Goal: Task Accomplishment & Management: Manage account settings

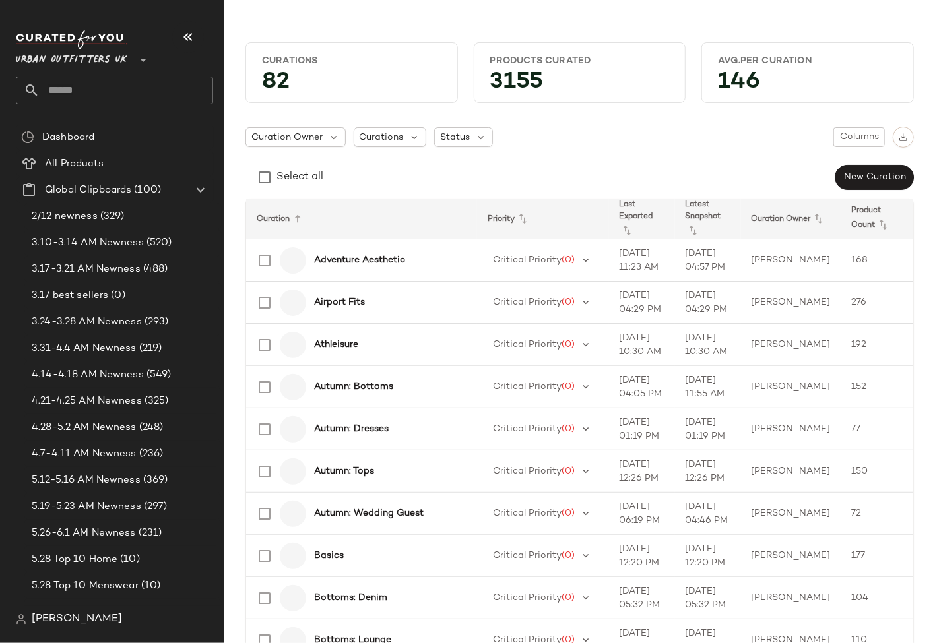
click at [154, 87] on input "text" at bounding box center [127, 91] width 174 height 28
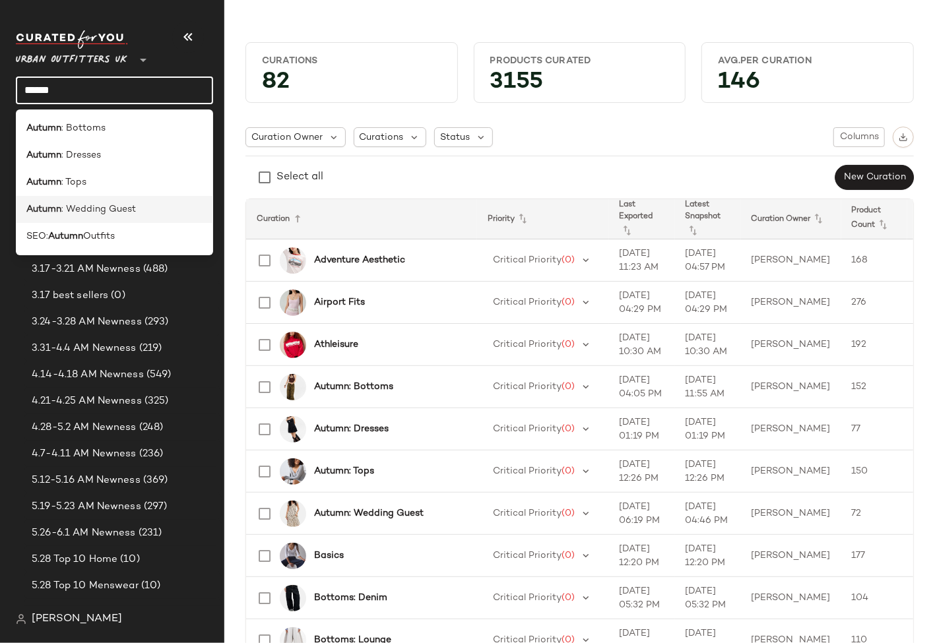
type input "******"
click at [144, 214] on div "Autumn : Wedding Guest" at bounding box center [114, 210] width 176 height 14
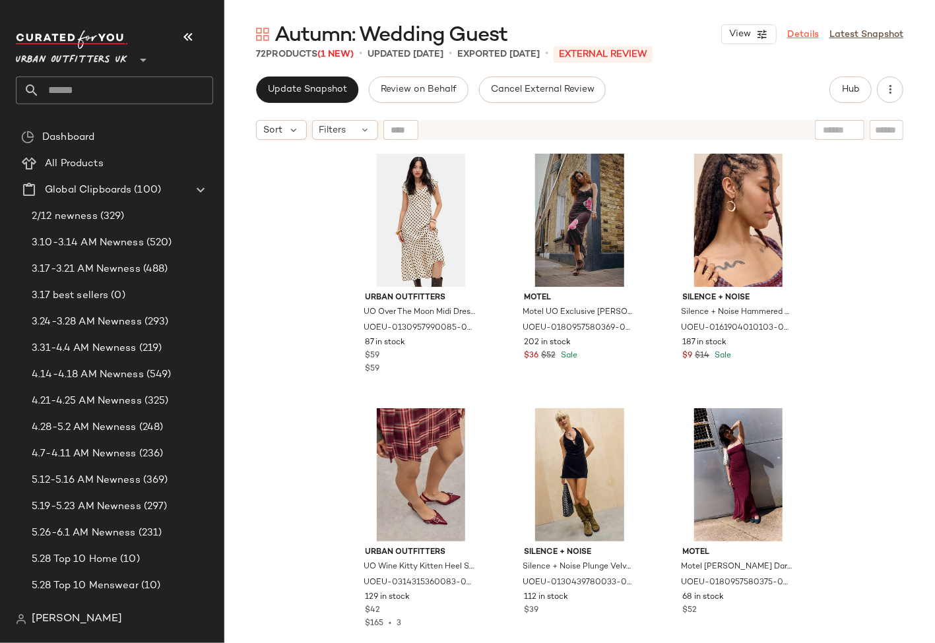
click at [810, 34] on link "Details" at bounding box center [803, 35] width 32 height 14
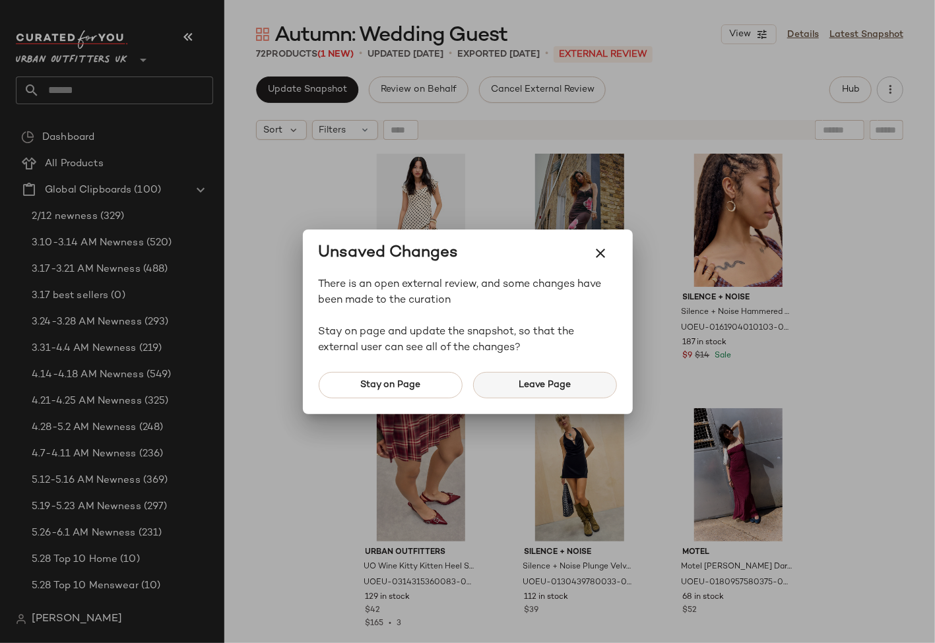
click at [560, 389] on span "Leave Page" at bounding box center [544, 385] width 53 height 11
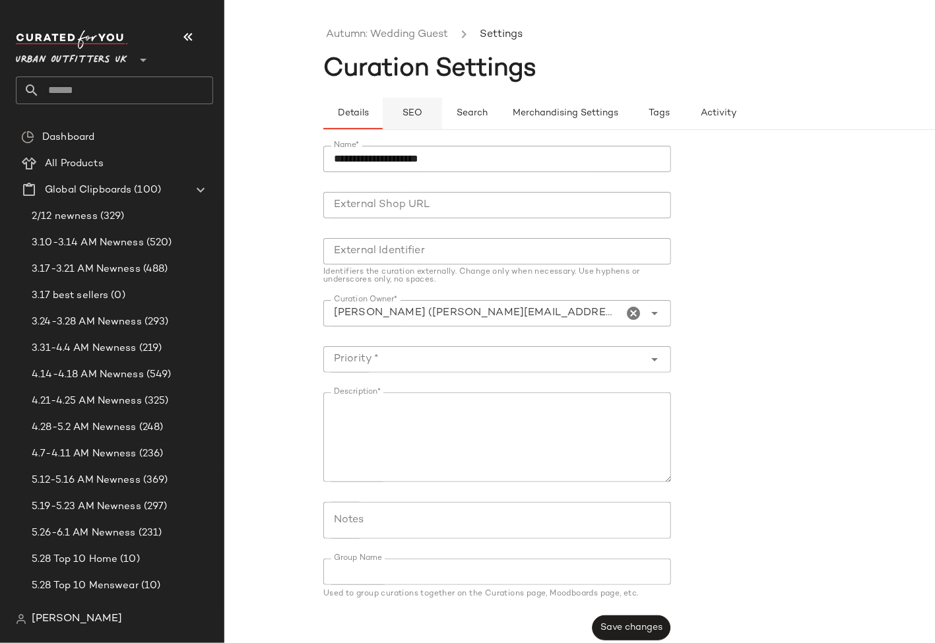
click at [416, 113] on span "SEO" at bounding box center [412, 113] width 20 height 11
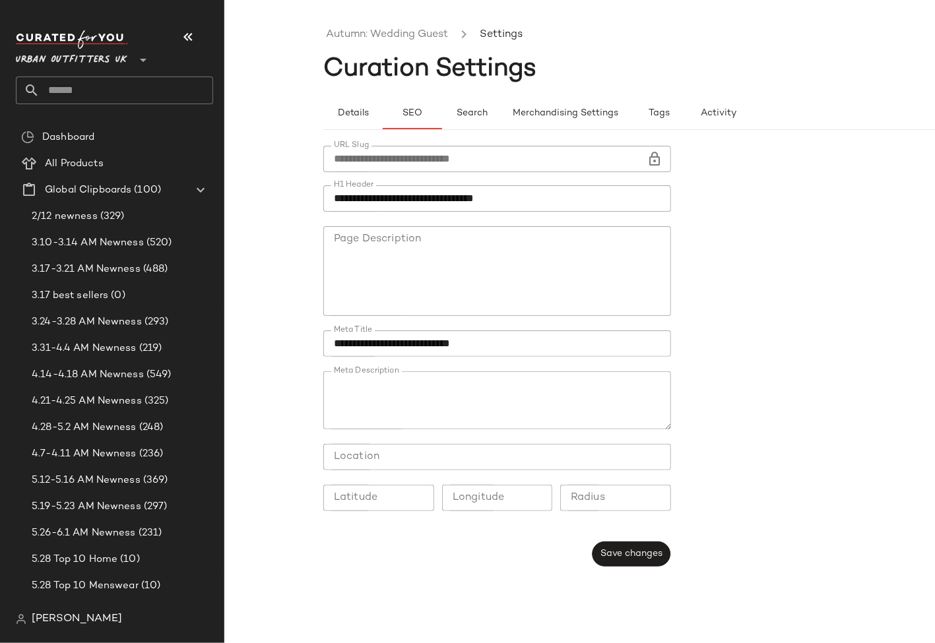
click at [523, 159] on input "**********" at bounding box center [485, 159] width 324 height 26
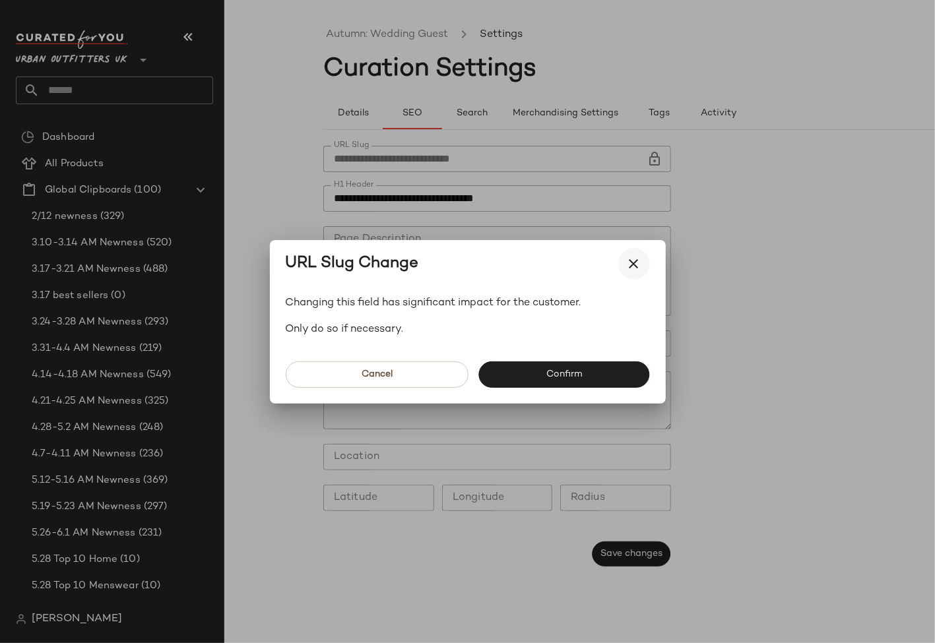
click at [635, 267] on icon "button" at bounding box center [634, 264] width 16 height 16
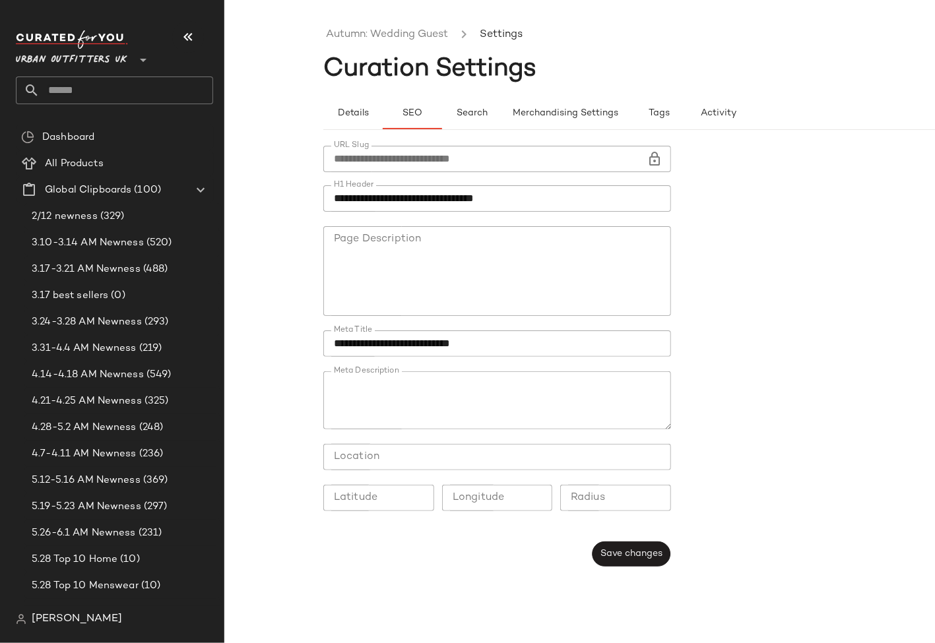
click at [139, 83] on input "text" at bounding box center [127, 91] width 174 height 28
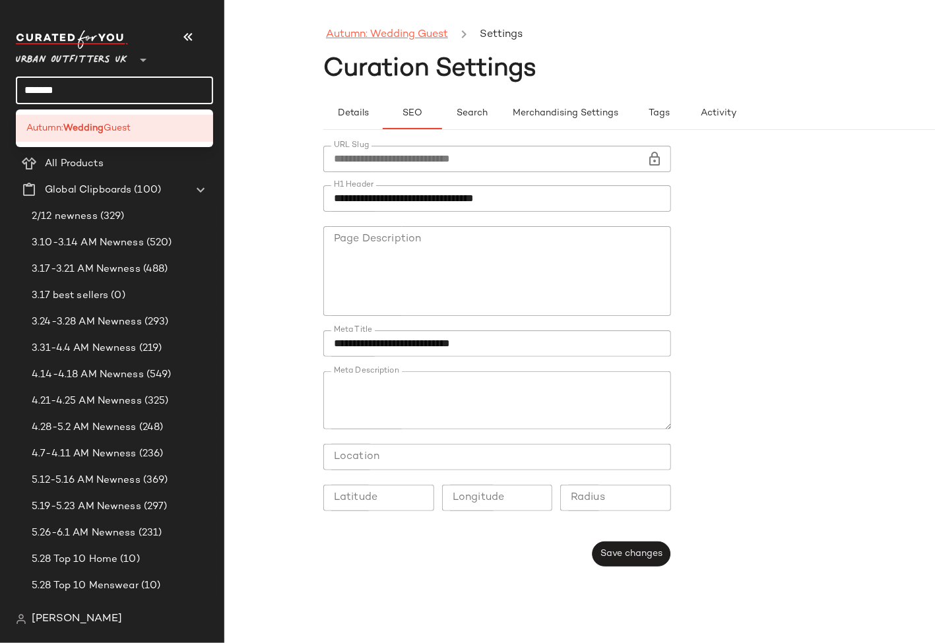
type input "*******"
click at [381, 40] on link "Autumn: Wedding Guest" at bounding box center [387, 34] width 122 height 17
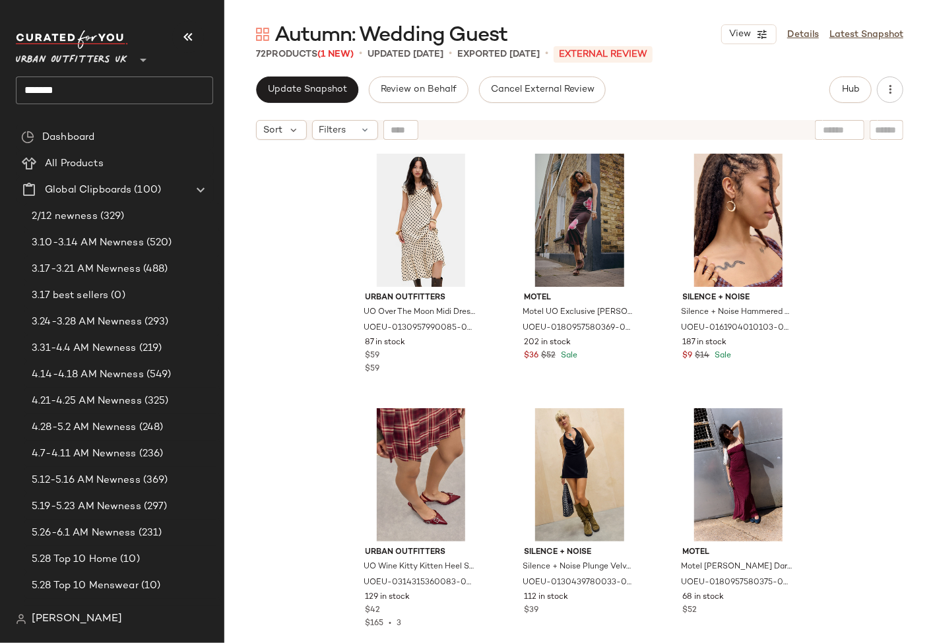
click at [373, 36] on span "Autumn: Wedding Guest" at bounding box center [390, 35] width 233 height 26
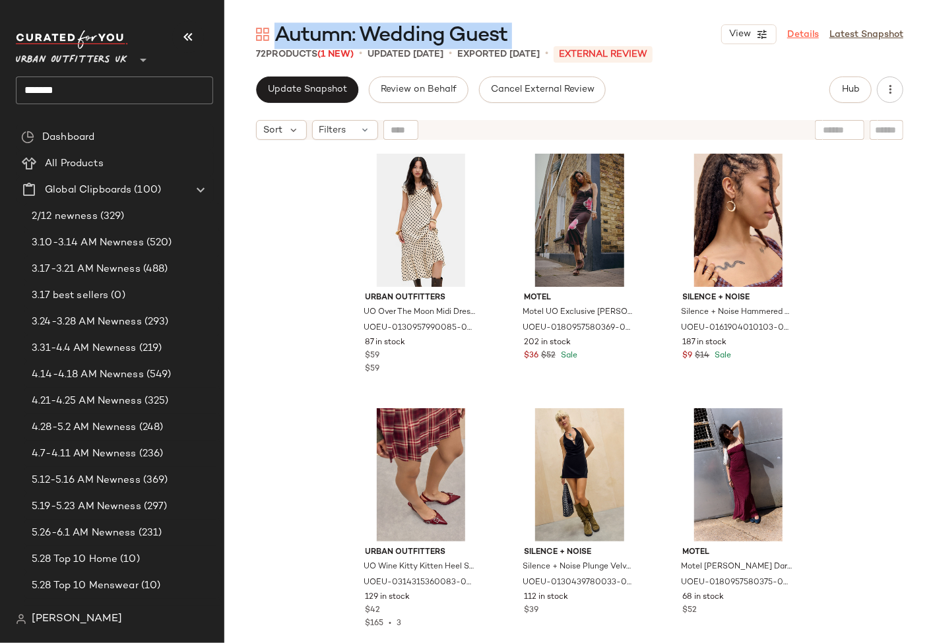
click at [800, 34] on link "Details" at bounding box center [803, 35] width 32 height 14
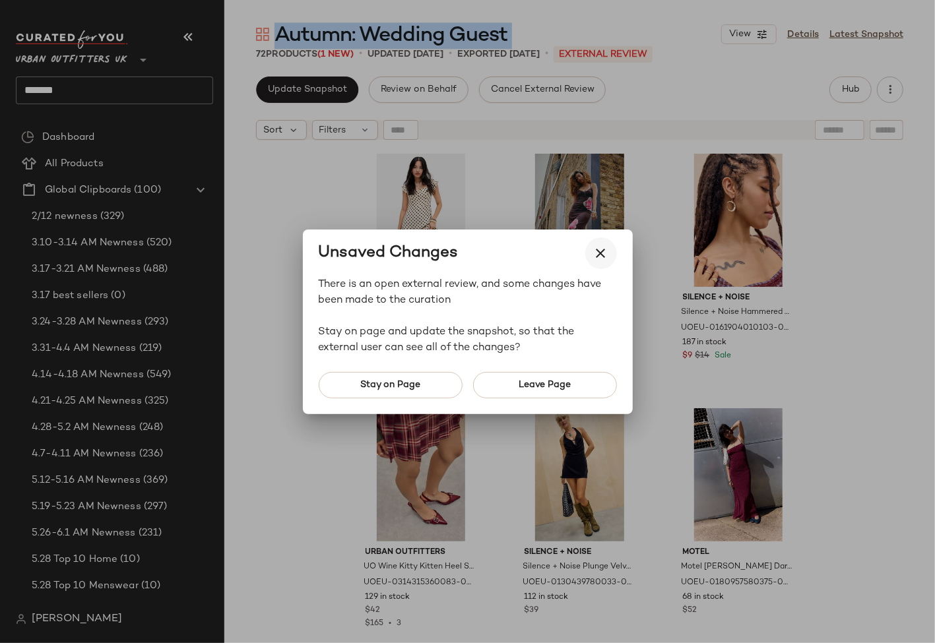
click at [608, 260] on icon "button" at bounding box center [601, 253] width 16 height 16
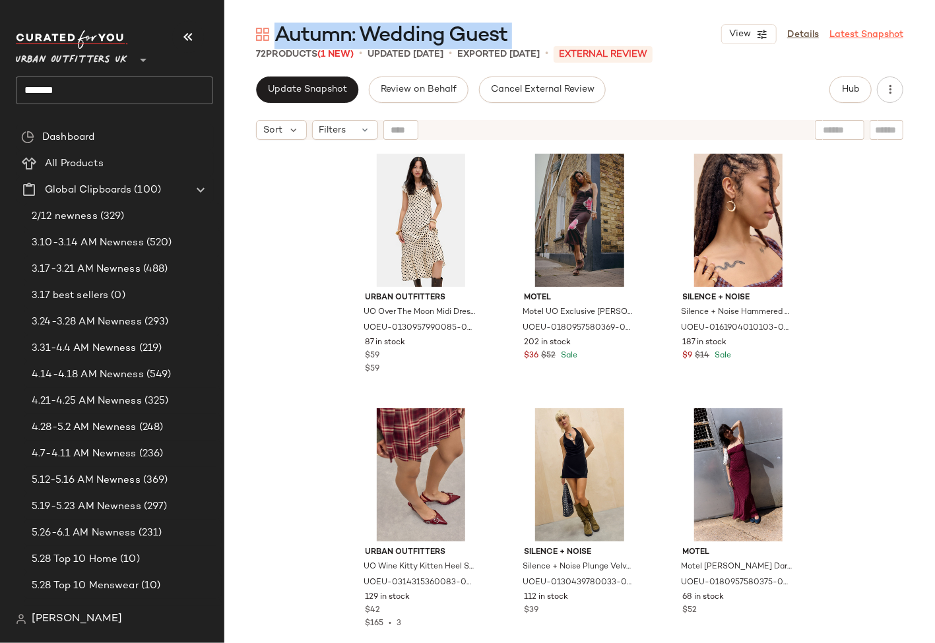
click at [860, 34] on link "Latest Snapshot" at bounding box center [866, 35] width 74 height 14
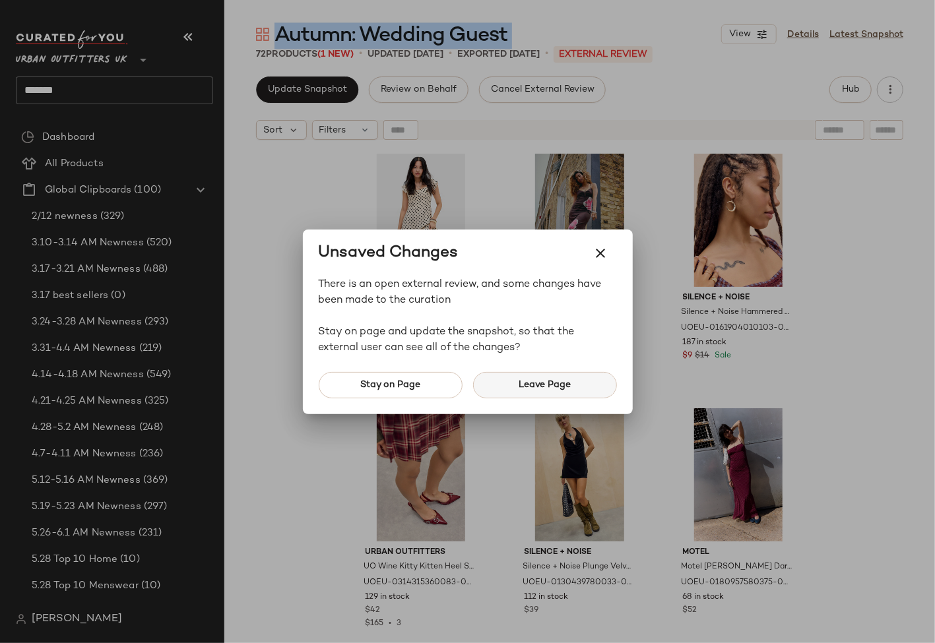
click at [527, 389] on span "Leave Page" at bounding box center [544, 385] width 53 height 11
